Goal: Information Seeking & Learning: Learn about a topic

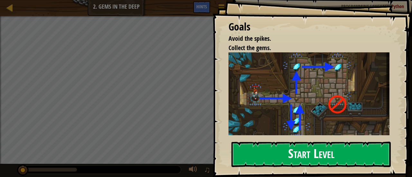
click at [274, 148] on button "Start Level" at bounding box center [310, 154] width 159 height 25
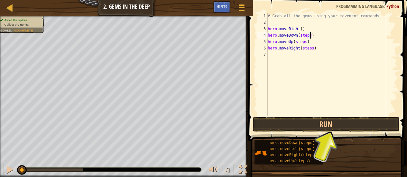
click at [312, 37] on div "# Grab all the gems using your movement commands. hero . moveRight ( ) hero . m…" at bounding box center [331, 71] width 131 height 116
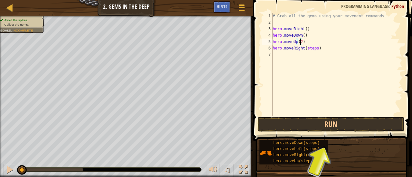
scroll to position [3, 2]
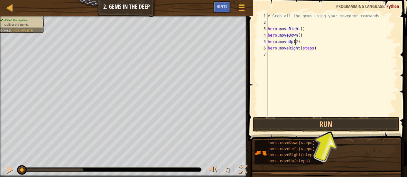
click at [311, 50] on div "# Grab all the gems using your movement commands. hero . moveRight ( ) hero . m…" at bounding box center [331, 71] width 131 height 116
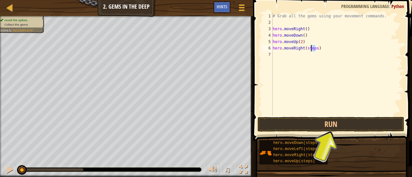
click at [311, 50] on div "# Grab all the gems using your movement commands. hero . moveRight ( ) hero . m…" at bounding box center [336, 64] width 131 height 103
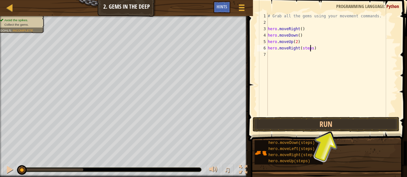
click at [310, 49] on div "# Grab all the gems using your movement commands. hero . moveRight ( ) hero . m…" at bounding box center [331, 71] width 131 height 116
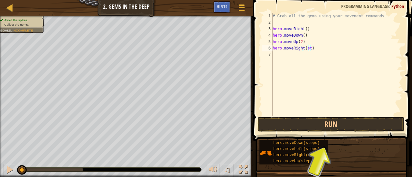
type textarea "hero.moveRight()"
click at [320, 126] on button "Run" at bounding box center [330, 124] width 147 height 15
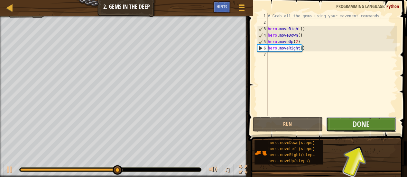
click at [351, 122] on button "Done" at bounding box center [361, 124] width 70 height 15
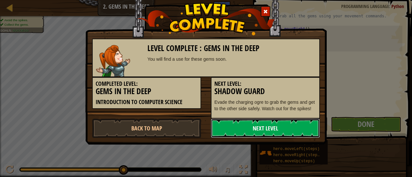
click at [284, 127] on link "Next Level" at bounding box center [265, 128] width 109 height 19
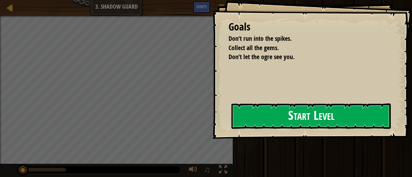
click at [268, 115] on button "Start Level" at bounding box center [310, 116] width 159 height 25
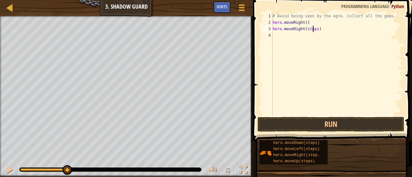
click at [313, 30] on div "# Avoid being seen by the ogre. Collect all the gems. hero . moveRight ( ) hero…" at bounding box center [336, 71] width 131 height 116
click at [308, 125] on button "Run" at bounding box center [330, 124] width 147 height 15
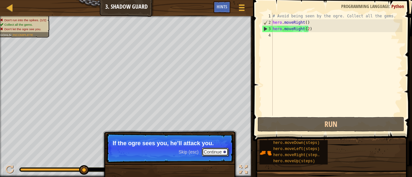
click at [209, 152] on button "Continue" at bounding box center [215, 152] width 27 height 8
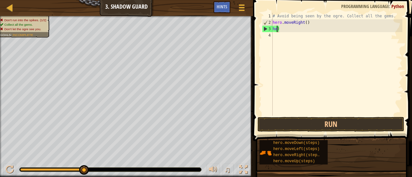
scroll to position [3, 0]
type textarea ")"
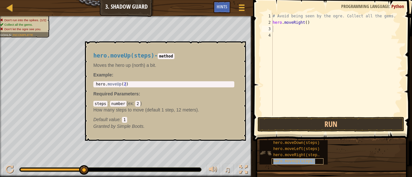
type textarea "hero.moveUp(steps)"
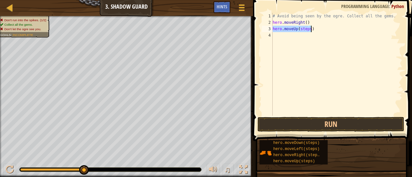
click at [309, 29] on div "# Avoid being seen by the ogre. Collect all the gems. hero . moveRight ( ) hero…" at bounding box center [336, 64] width 131 height 103
drag, startPoint x: 308, startPoint y: 29, endPoint x: 300, endPoint y: 31, distance: 8.5
click at [300, 31] on div "# Avoid being seen by the ogre. Collect all the gems. hero . moveRight ( ) hero…" at bounding box center [336, 71] width 131 height 116
click at [274, 23] on div "# Avoid being seen by the ogre. Collect all the gems. hero . moveRight ( ) hero…" at bounding box center [336, 71] width 131 height 116
type textarea "hero.moveRight()"
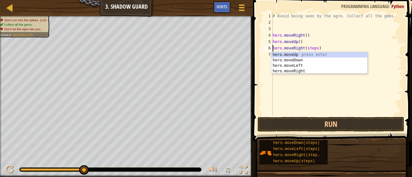
click at [328, 45] on div "# Avoid being seen by the ogre. Collect all the gems. hero . moveRight ( ) hero…" at bounding box center [336, 71] width 131 height 116
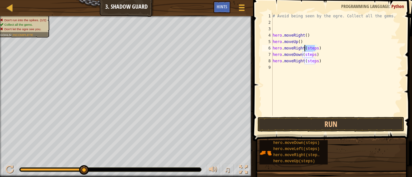
drag, startPoint x: 315, startPoint y: 49, endPoint x: 304, endPoint y: 49, distance: 10.3
click at [304, 49] on div "# Avoid being seen by the ogre. Collect all the gems. hero . moveRight ( ) hero…" at bounding box center [336, 71] width 131 height 116
drag, startPoint x: 312, startPoint y: 54, endPoint x: 302, endPoint y: 52, distance: 9.7
click at [302, 52] on div "# Avoid being seen by the ogre. Collect all the gems. hero . moveRight ( ) hero…" at bounding box center [336, 71] width 131 height 116
drag, startPoint x: 315, startPoint y: 62, endPoint x: 304, endPoint y: 59, distance: 11.5
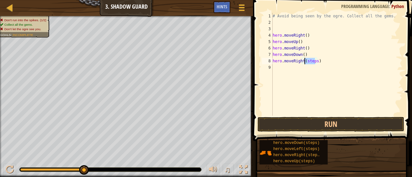
click at [304, 59] on div "# Avoid being seen by the ogre. Collect all the gems. hero . moveRight ( ) hero…" at bounding box center [336, 71] width 131 height 116
type textarea "hero.moveRight()"
click at [323, 127] on button "Run" at bounding box center [330, 124] width 147 height 15
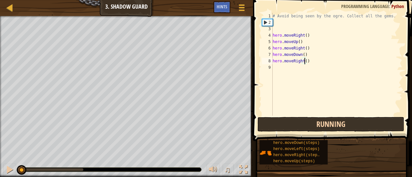
click at [323, 127] on button "Running" at bounding box center [330, 124] width 147 height 15
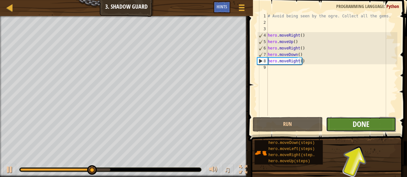
click at [364, 124] on span "Done" at bounding box center [361, 124] width 17 height 10
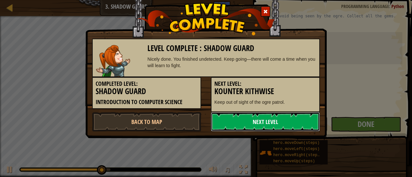
click at [243, 119] on link "Next Level" at bounding box center [265, 121] width 109 height 19
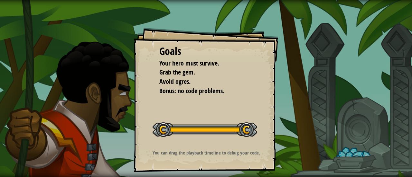
click at [241, 115] on div "Goals Your hero must survive. Grab the gem. Avoid ogres. Bonus: no code problem…" at bounding box center [205, 100] width 145 height 145
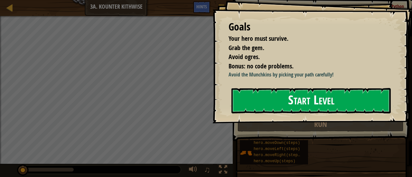
click at [258, 114] on button "Start Level" at bounding box center [310, 100] width 159 height 25
